Goal: Information Seeking & Learning: Learn about a topic

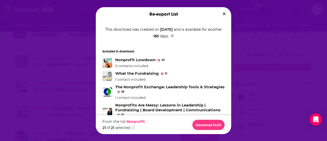
click at [224, 14] on icon "Close" at bounding box center [224, 13] width 3 height 3
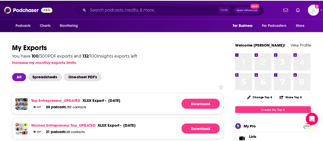
scroll to position [43, 0]
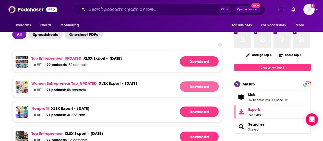
click at [188, 84] on link "Download" at bounding box center [199, 86] width 39 height 10
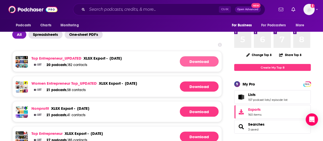
click at [199, 63] on link "Download" at bounding box center [199, 61] width 39 height 10
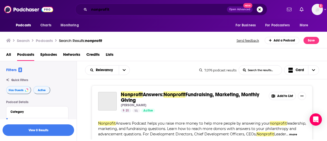
click at [123, 11] on input "nonprofit" at bounding box center [158, 9] width 138 height 8
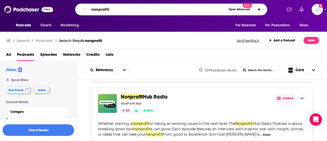
click at [123, 11] on input "nonprofit" at bounding box center [157, 9] width 137 height 8
type input "[PERSON_NAME]"
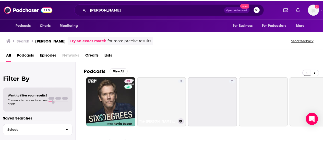
scroll to position [10, 0]
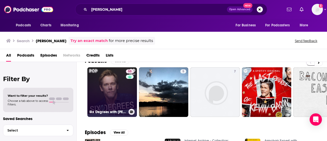
click at [120, 90] on link "55 Six Degrees with [PERSON_NAME]" at bounding box center [112, 92] width 50 height 50
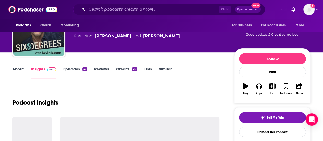
scroll to position [41, 0]
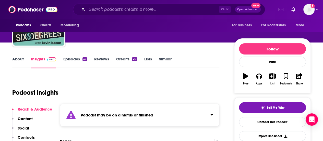
click at [80, 63] on link "Episodes 36" at bounding box center [75, 62] width 24 height 12
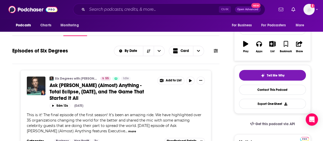
scroll to position [73, 0]
